Goal: Find specific page/section: Find specific page/section

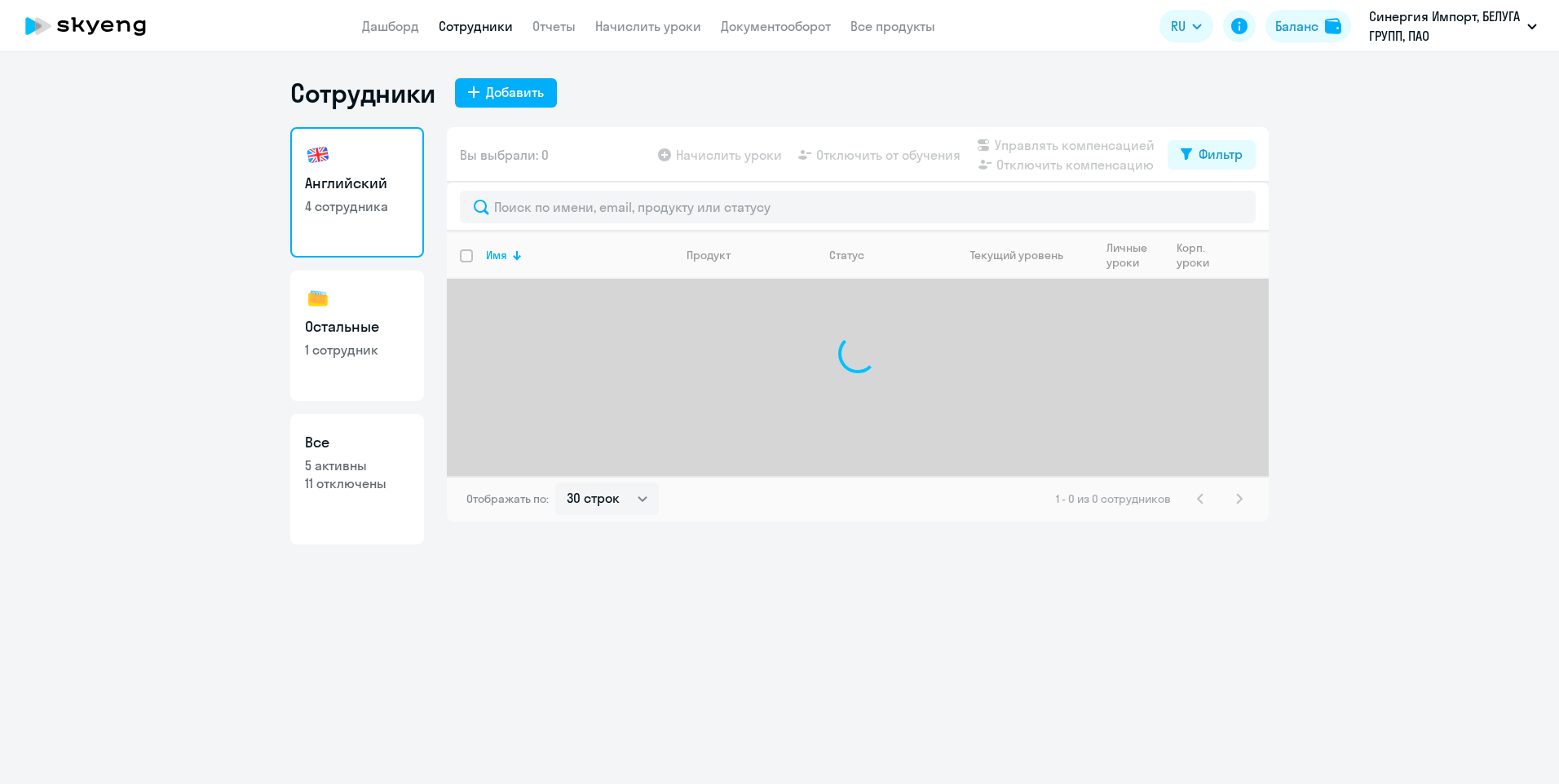
select select "30"
click at [391, 358] on p "1 сотрудник" at bounding box center [357, 349] width 105 height 18
select select "30"
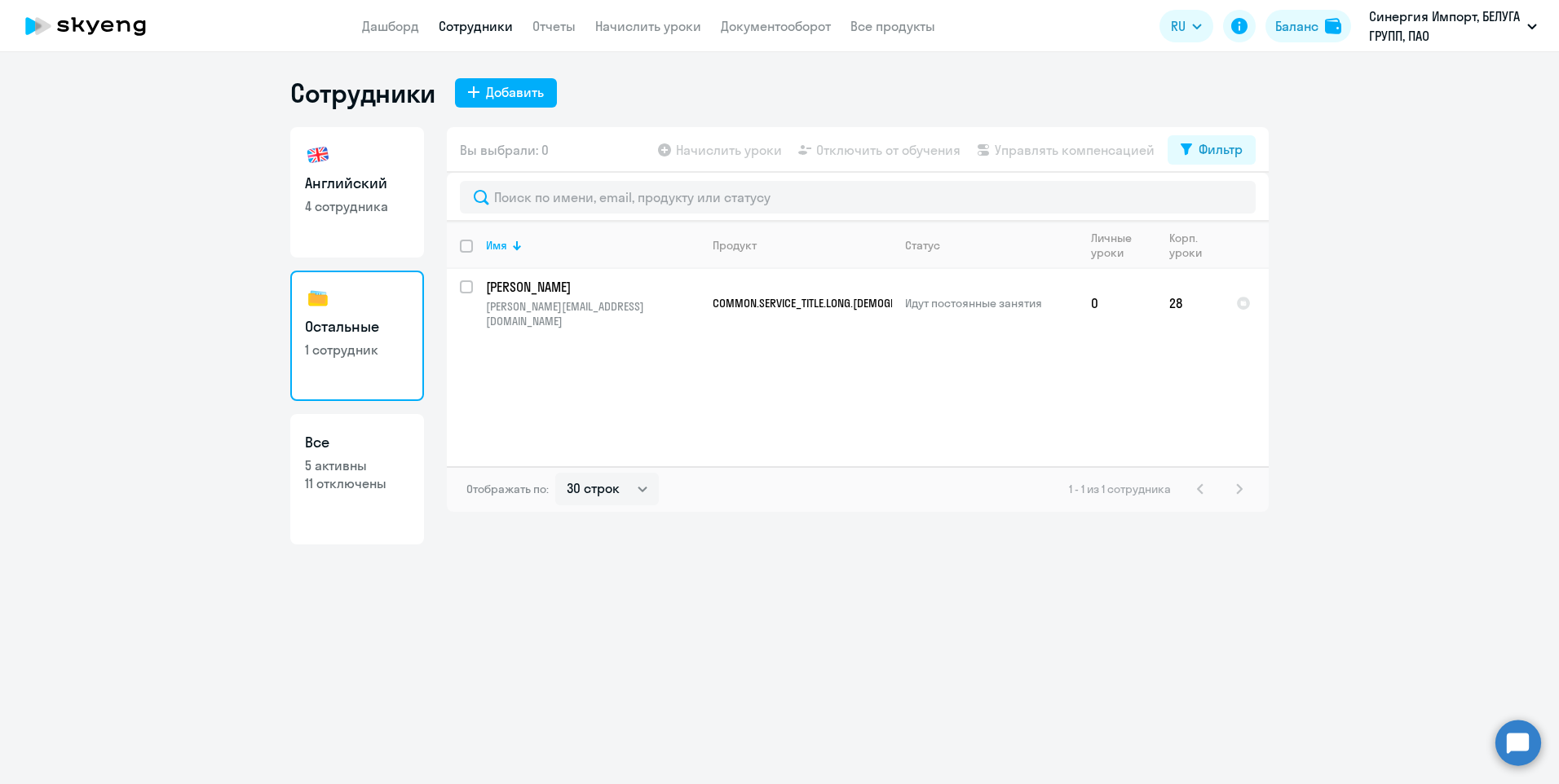
click at [353, 212] on p "4 сотрудника" at bounding box center [357, 206] width 105 height 18
select select "30"
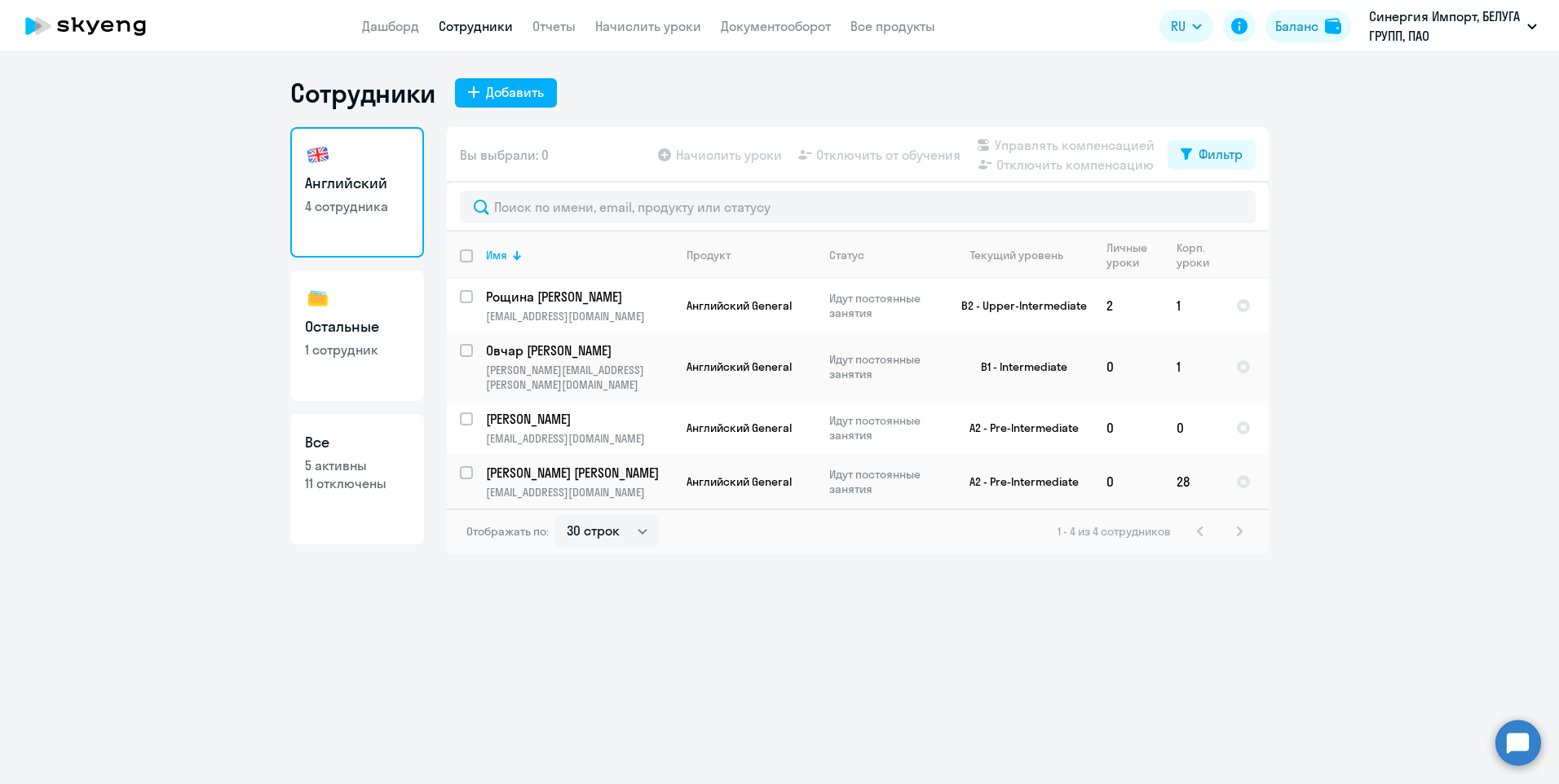
click at [308, 363] on link "Остальные 1 сотрудник" at bounding box center [357, 335] width 134 height 130
select select "30"
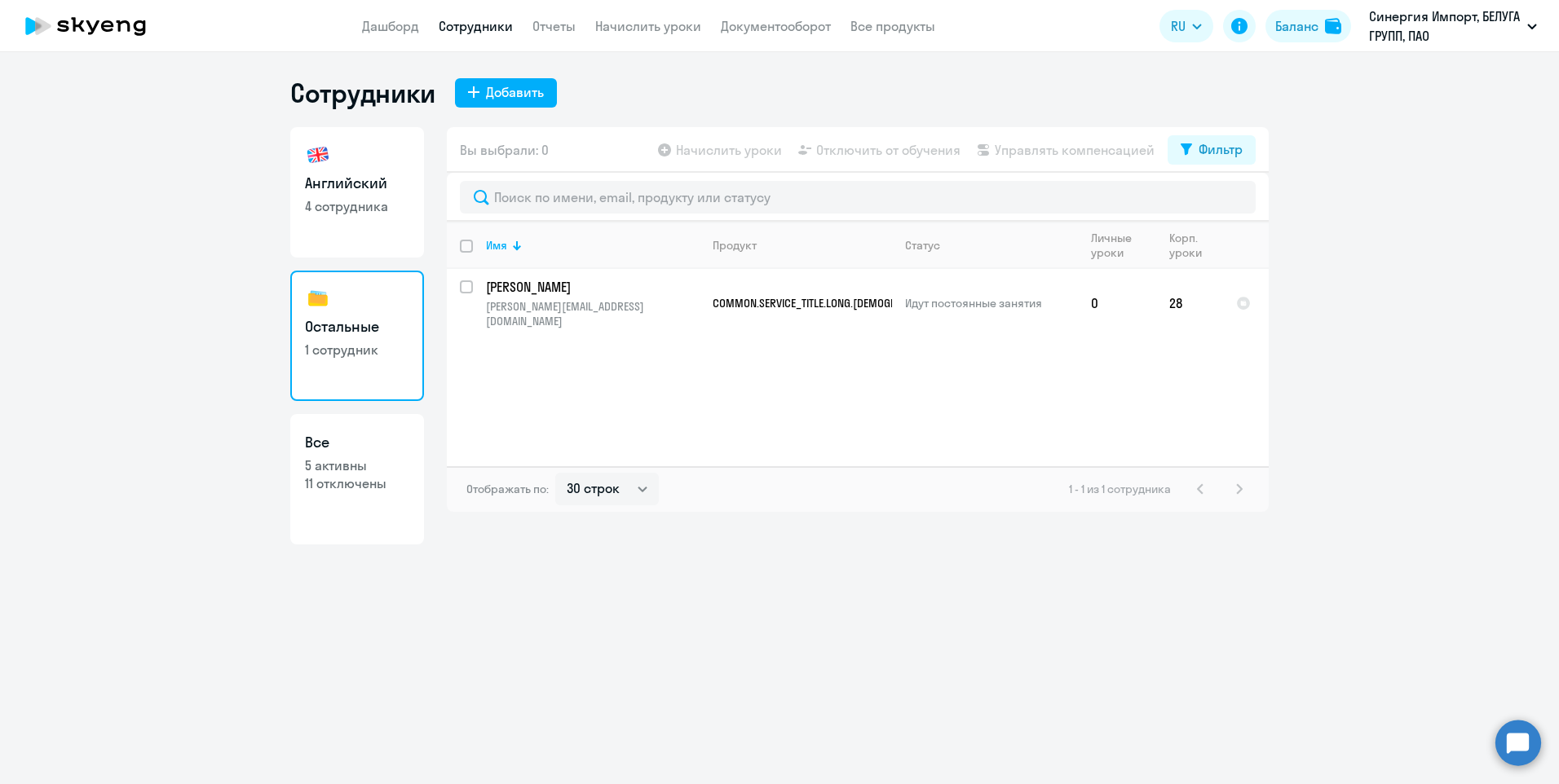
click at [368, 238] on link "Английский 4 сотрудника" at bounding box center [357, 192] width 134 height 130
select select "30"
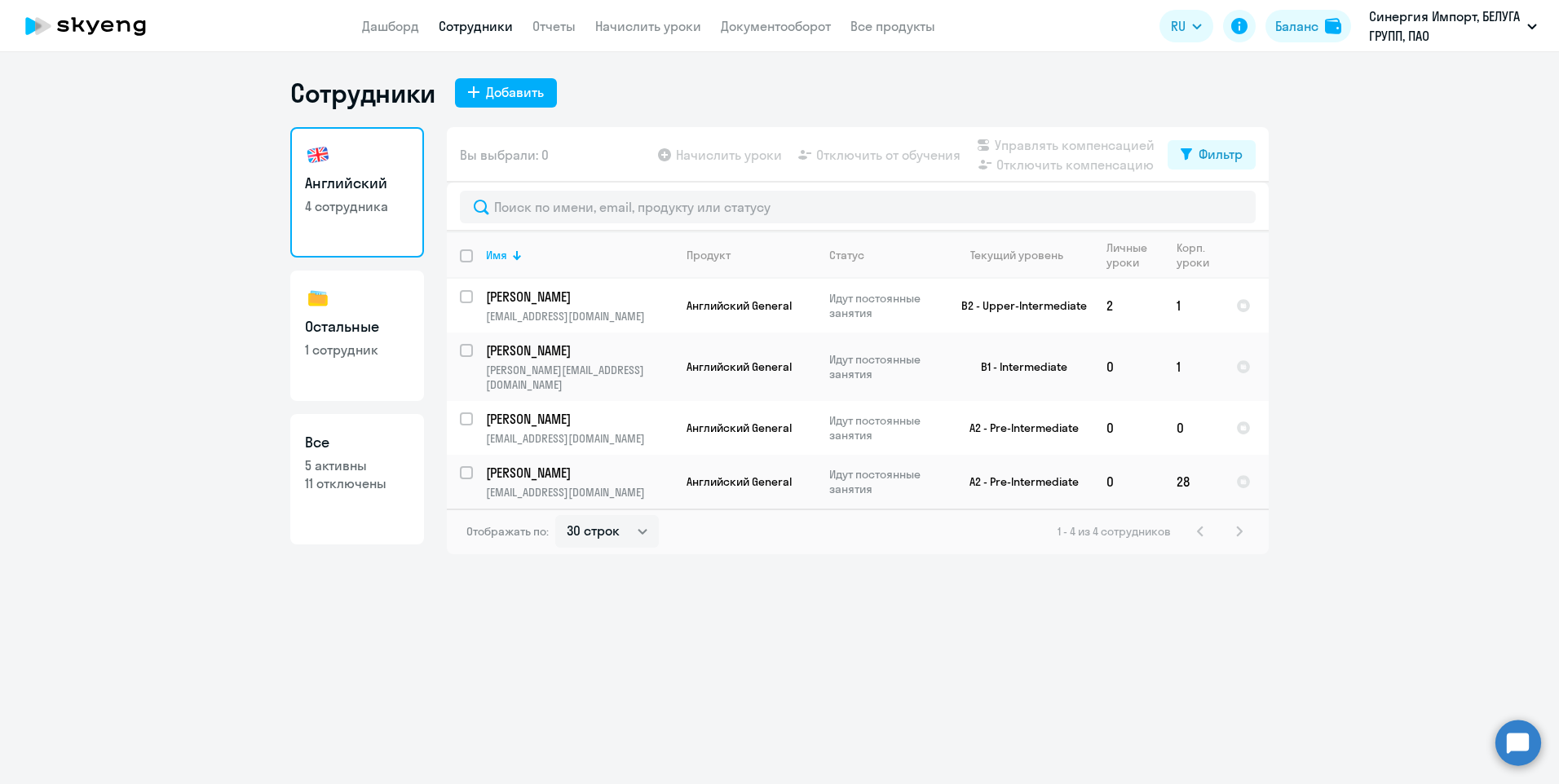
select select "30"
